Goal: Information Seeking & Learning: Learn about a topic

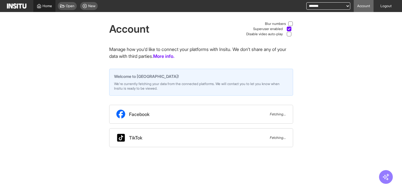
click at [46, 4] on span "Home" at bounding box center [46, 6] width 9 height 5
click at [70, 7] on span "Open" at bounding box center [70, 6] width 9 height 5
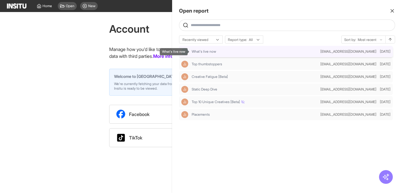
click at [249, 51] on div "What's live now" at bounding box center [254, 51] width 126 height 5
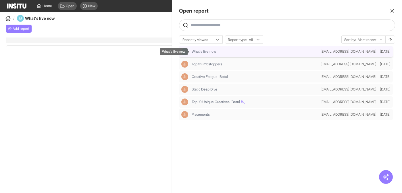
select select "**"
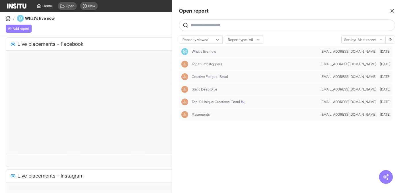
drag, startPoint x: 392, startPoint y: 11, endPoint x: 381, endPoint y: 11, distance: 11.2
click at [392, 11] on line "button" at bounding box center [391, 10] width 3 height 3
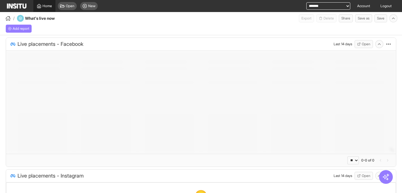
click at [42, 7] on span "Home" at bounding box center [46, 6] width 9 height 5
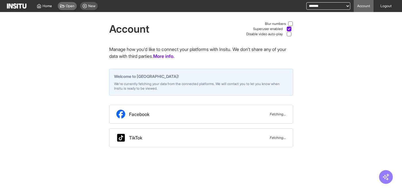
click at [68, 7] on span "Open" at bounding box center [70, 6] width 9 height 5
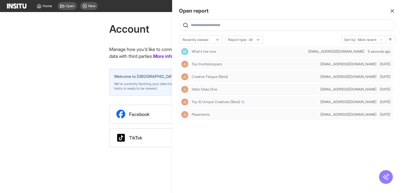
click at [389, 11] on icon "button" at bounding box center [392, 11] width 6 height 6
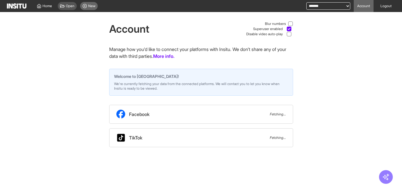
click at [88, 7] on div "New" at bounding box center [89, 6] width 18 height 8
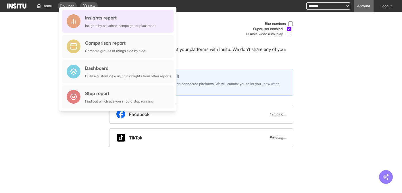
click at [98, 17] on div "Insights report" at bounding box center [120, 17] width 71 height 7
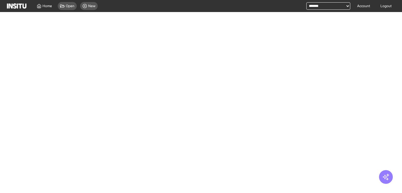
select select "**"
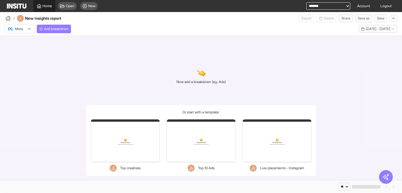
click at [41, 7] on icon at bounding box center [39, 6] width 5 height 5
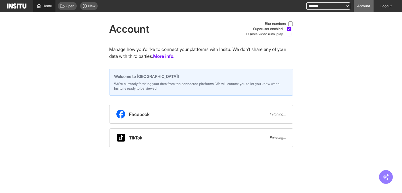
click at [46, 6] on span "Home" at bounding box center [46, 6] width 9 height 5
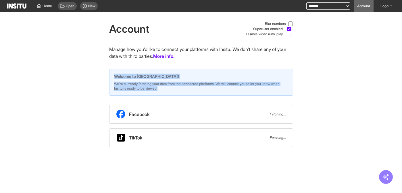
drag, startPoint x: 233, startPoint y: 87, endPoint x: 116, endPoint y: 77, distance: 117.5
click at [116, 77] on div "Welcome to [GEOGRAPHIC_DATA]! We're currently fetching your data from the conne…" at bounding box center [201, 82] width 184 height 27
click at [116, 77] on span "Welcome to [GEOGRAPHIC_DATA]!" at bounding box center [201, 77] width 174 height 6
